Goal: Go to known website: Access a specific website the user already knows

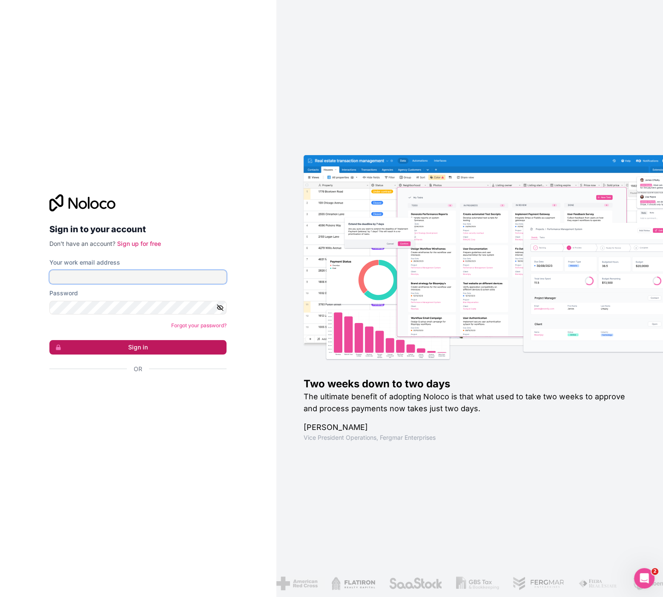
type input "[EMAIL_ADDRESS][DOMAIN_NAME]"
click at [127, 349] on button "Sign in" at bounding box center [137, 347] width 177 height 14
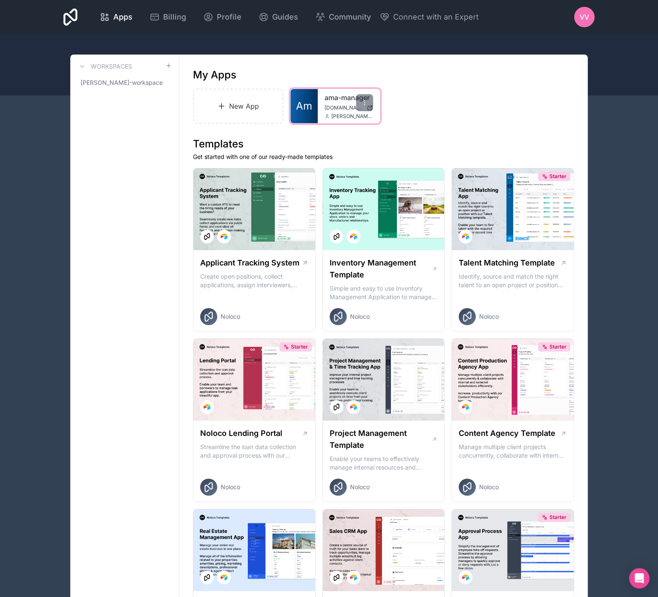
click at [329, 101] on link "ama-manager" at bounding box center [349, 97] width 49 height 10
